Goal: Task Accomplishment & Management: Use online tool/utility

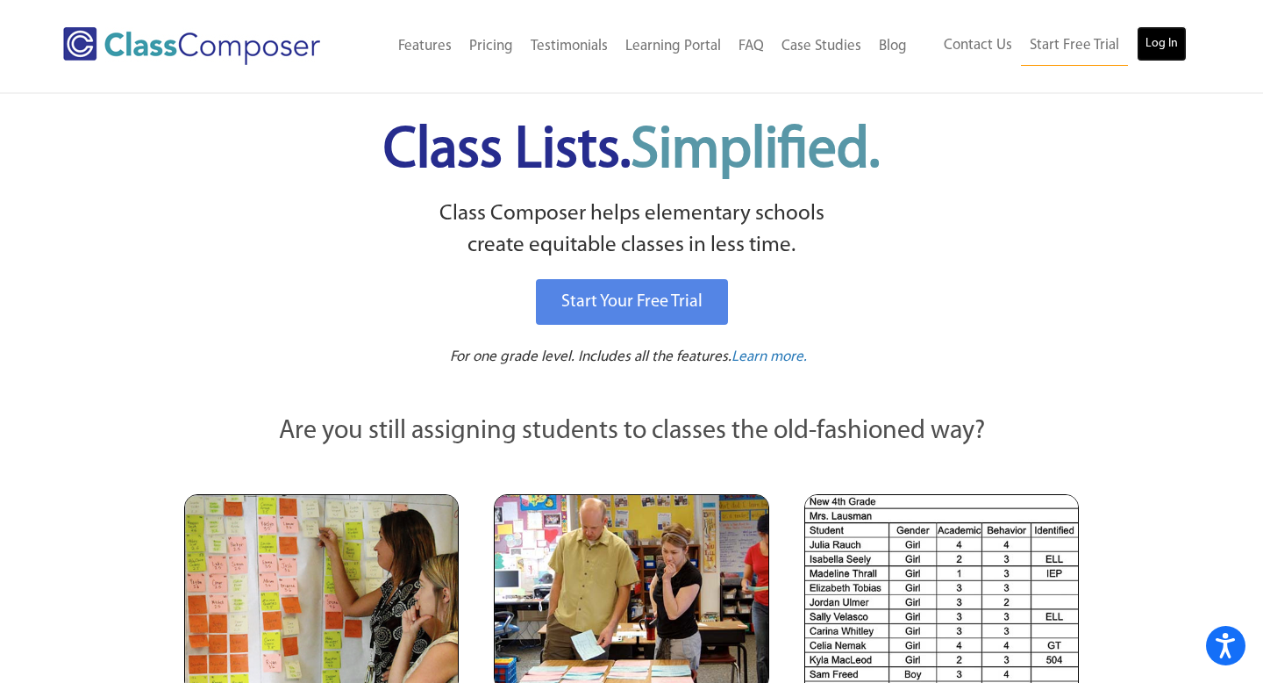
click at [1163, 47] on link "Log In" at bounding box center [1162, 43] width 50 height 35
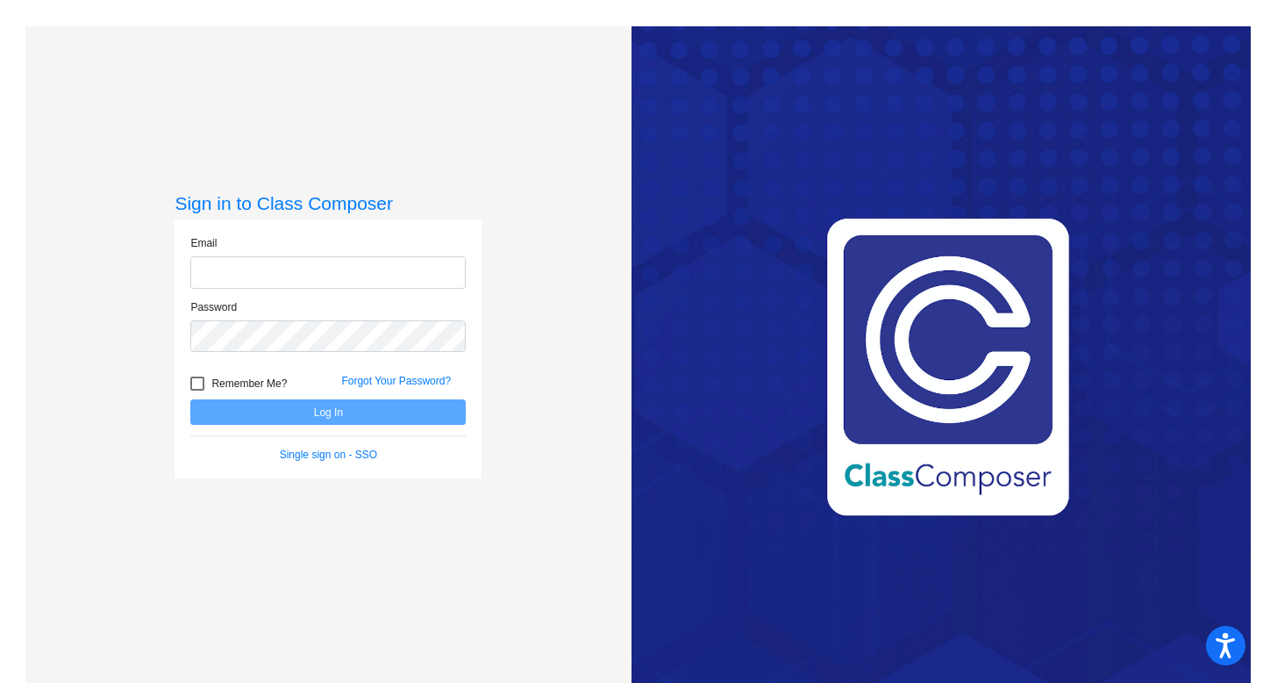
type input "[EMAIL_ADDRESS][DOMAIN_NAME]"
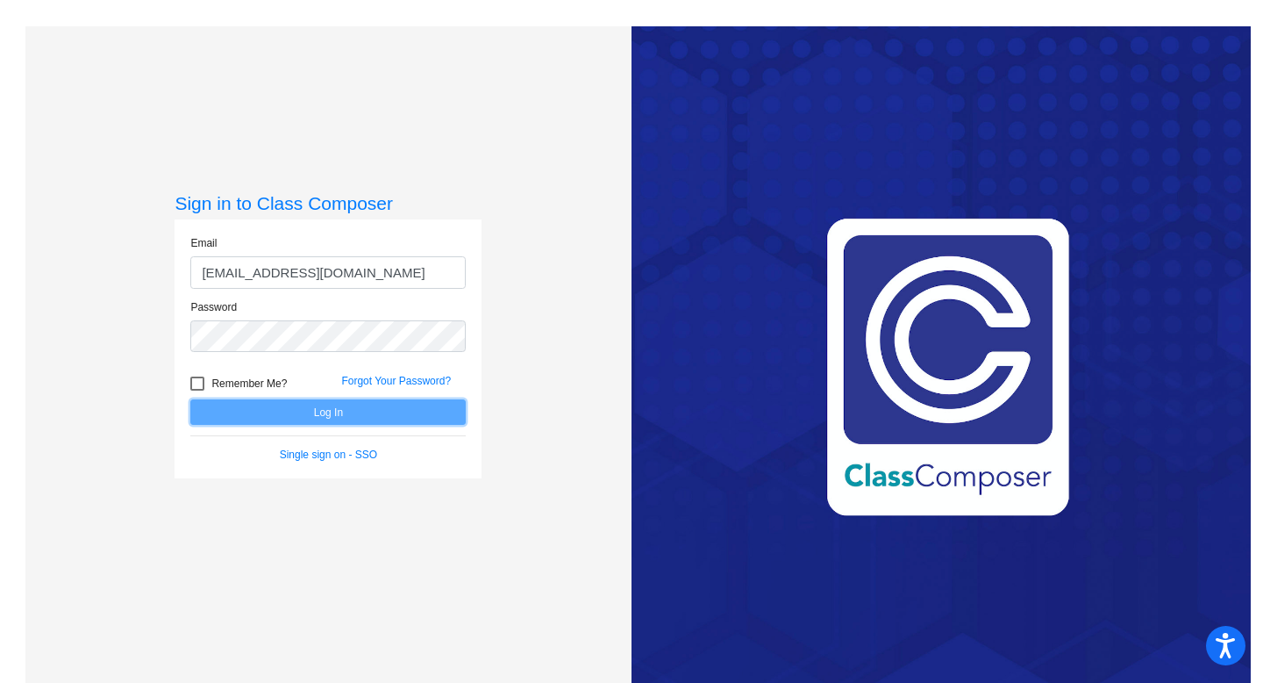
click at [301, 417] on button "Log In" at bounding box center [327, 411] width 275 height 25
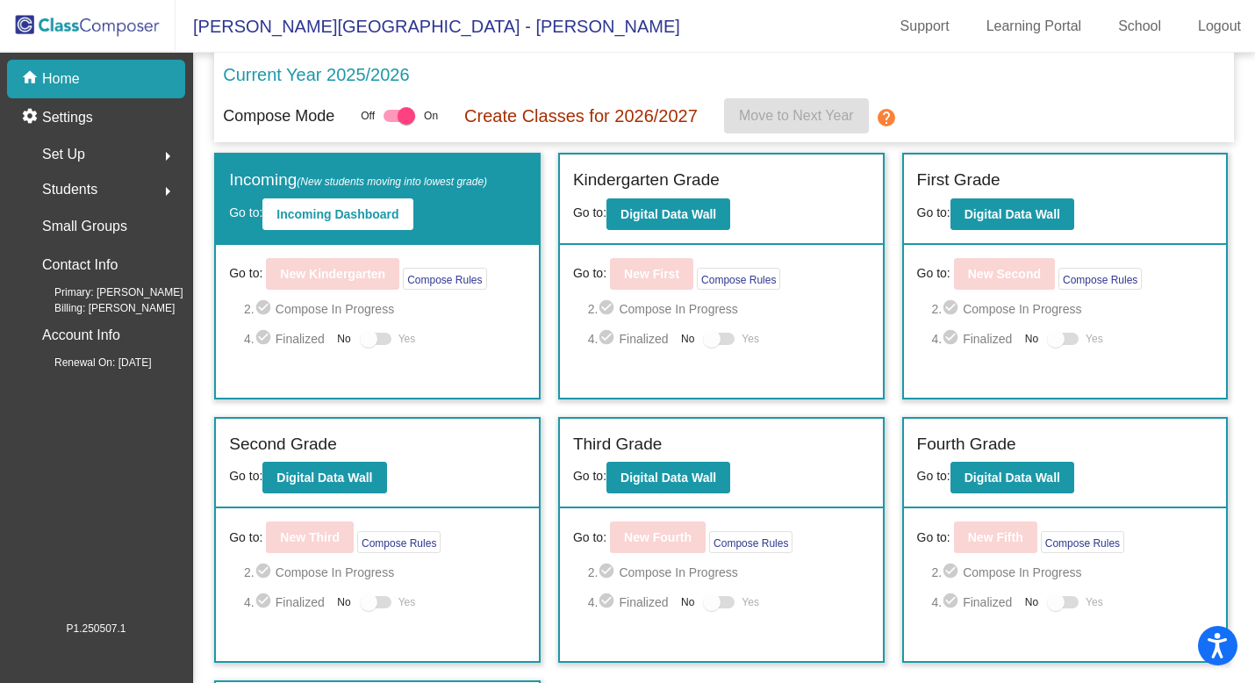
scroll to position [91, 0]
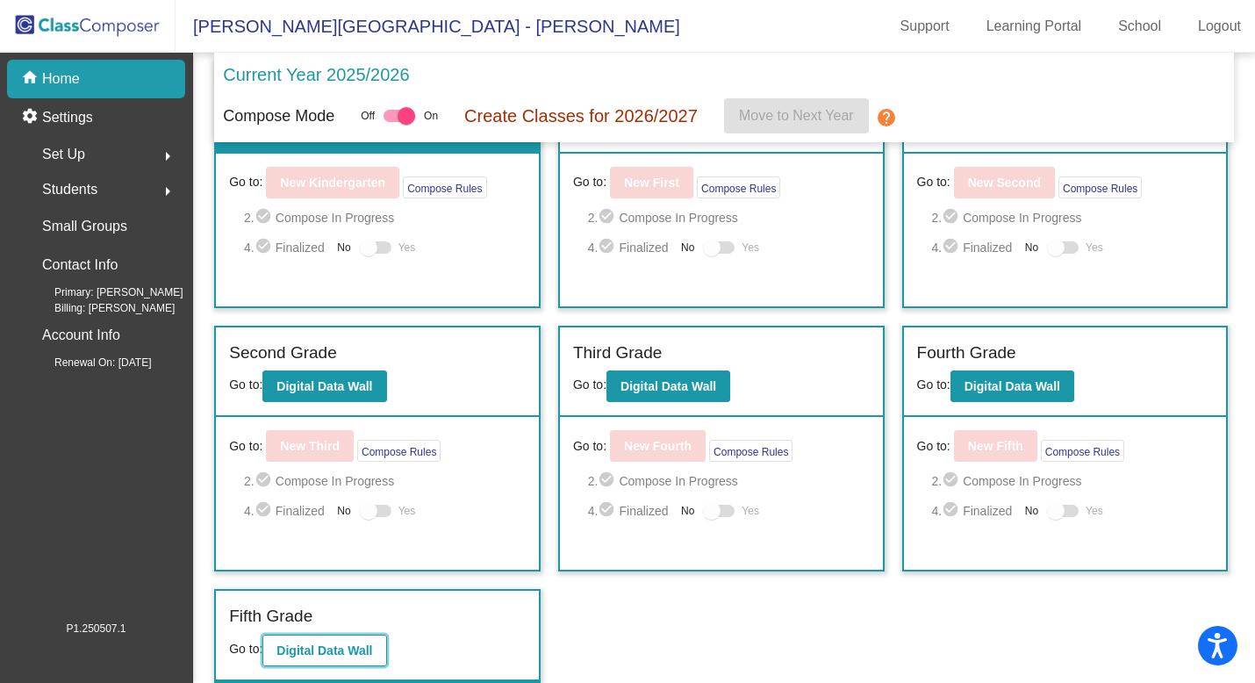
click at [360, 649] on b "Digital Data Wall" at bounding box center [324, 650] width 96 height 14
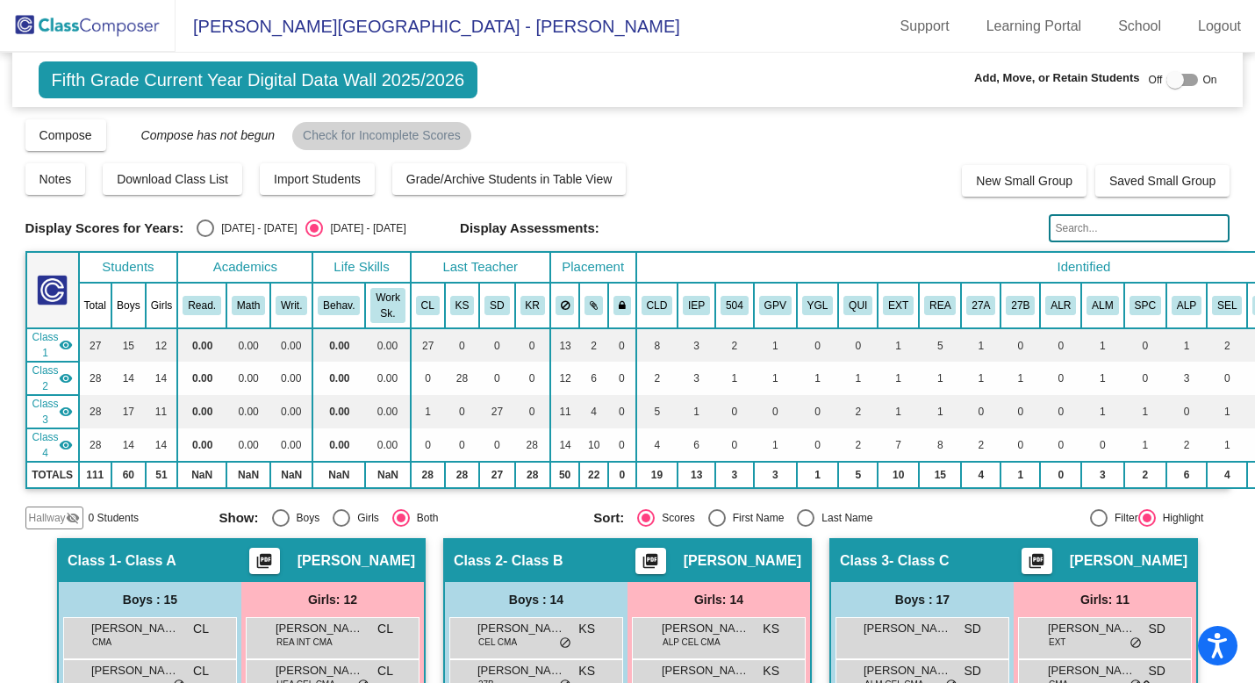
click at [1221, 562] on mat-sidenav-content "Fifth Grade Current Year Digital Data Wall 2025/2026 Add, Move, or Retain Stude…" at bounding box center [627, 368] width 1255 height 630
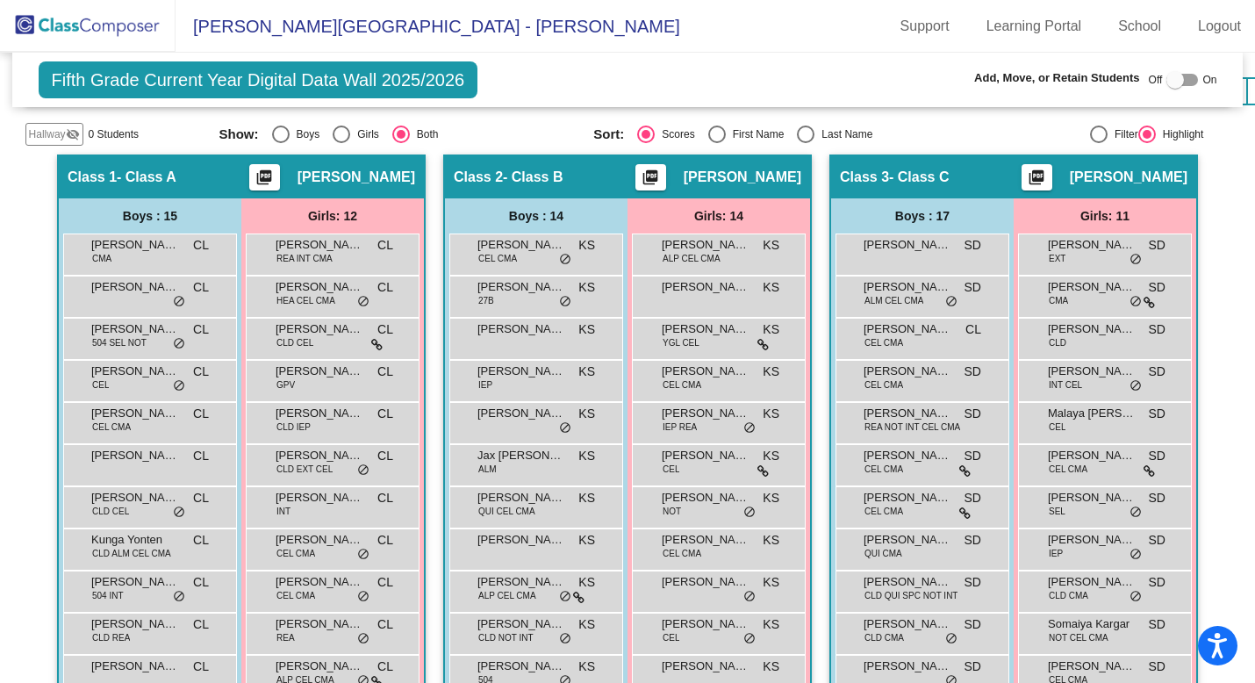
scroll to position [386, 0]
